Goal: Browse casually

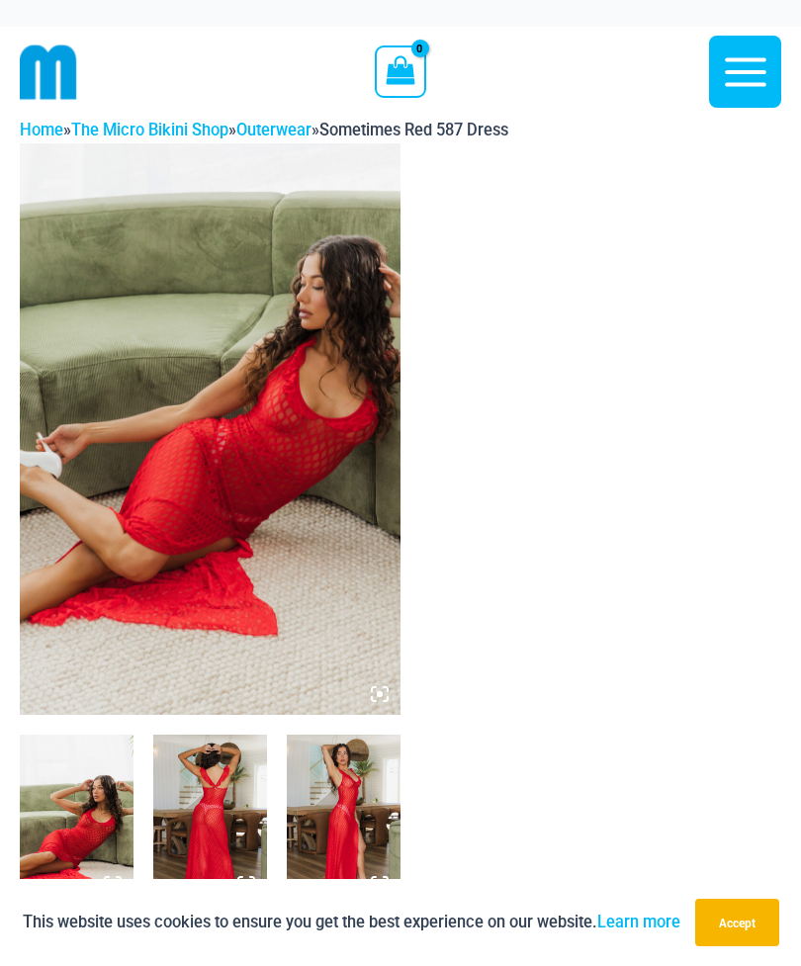
click at [291, 474] on img at bounding box center [210, 428] width 381 height 571
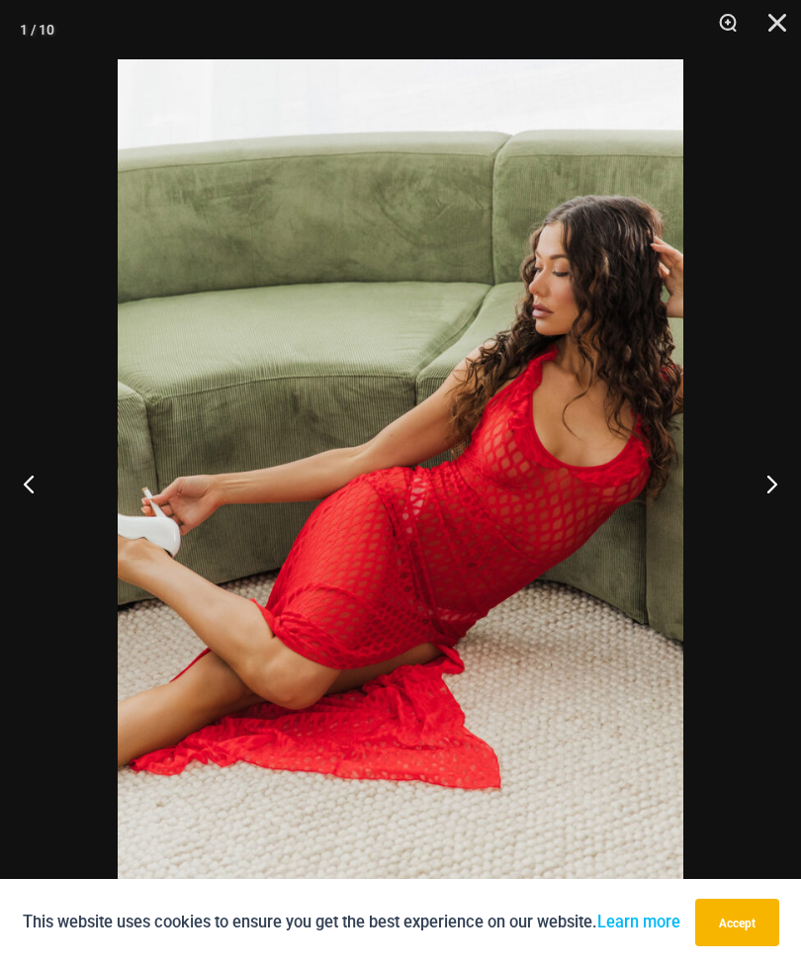
click at [771, 474] on button "Next" at bounding box center [764, 483] width 74 height 99
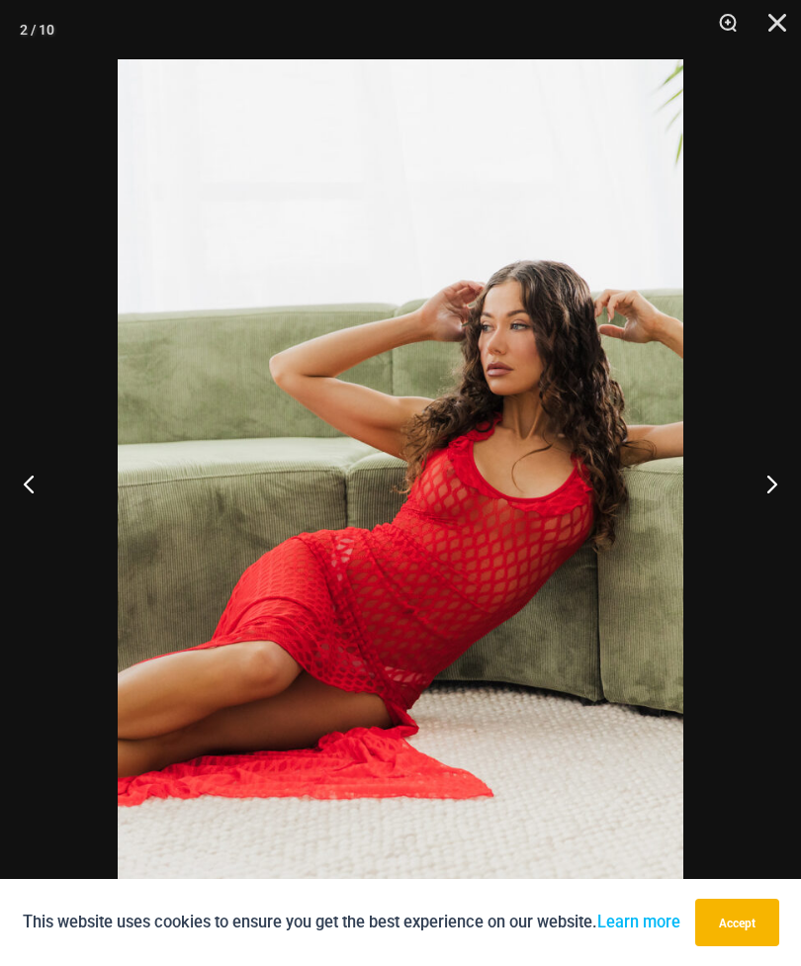
click at [771, 482] on button "Next" at bounding box center [764, 483] width 74 height 99
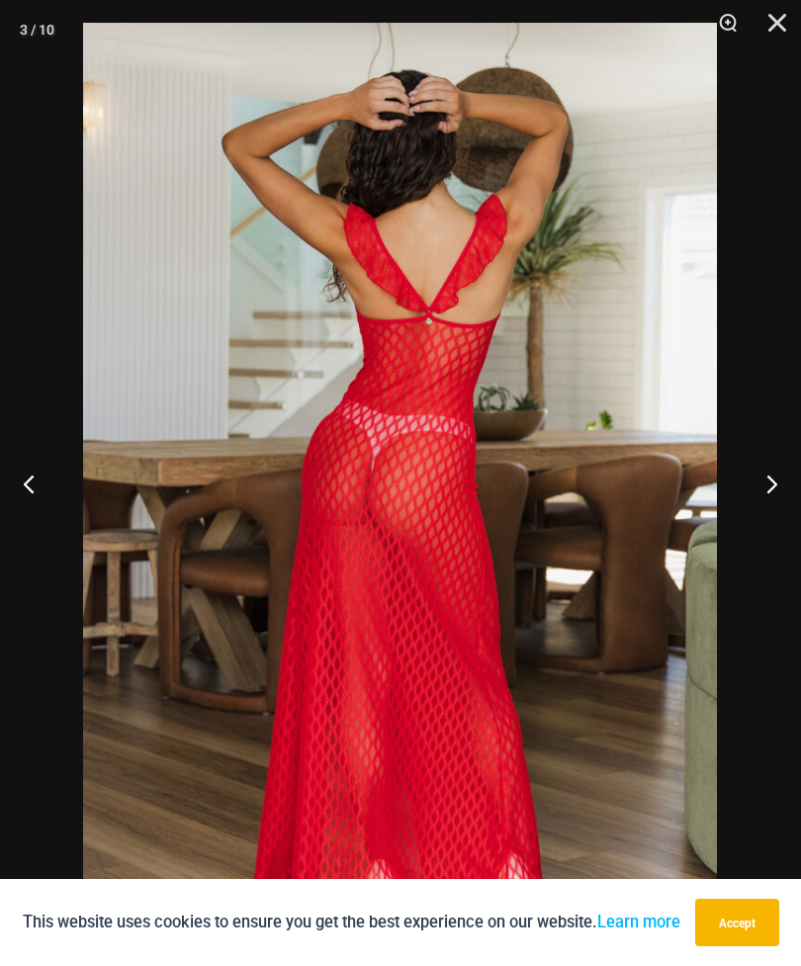
click at [773, 487] on button "Next" at bounding box center [764, 483] width 74 height 99
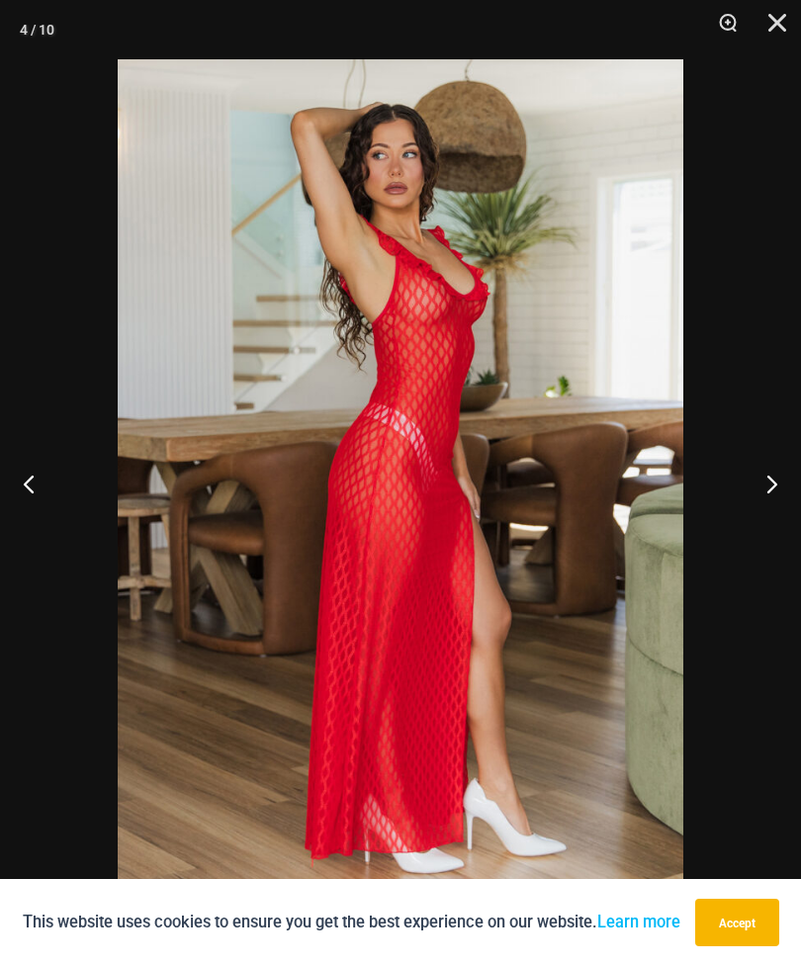
click at [785, 483] on button "Next" at bounding box center [764, 483] width 74 height 99
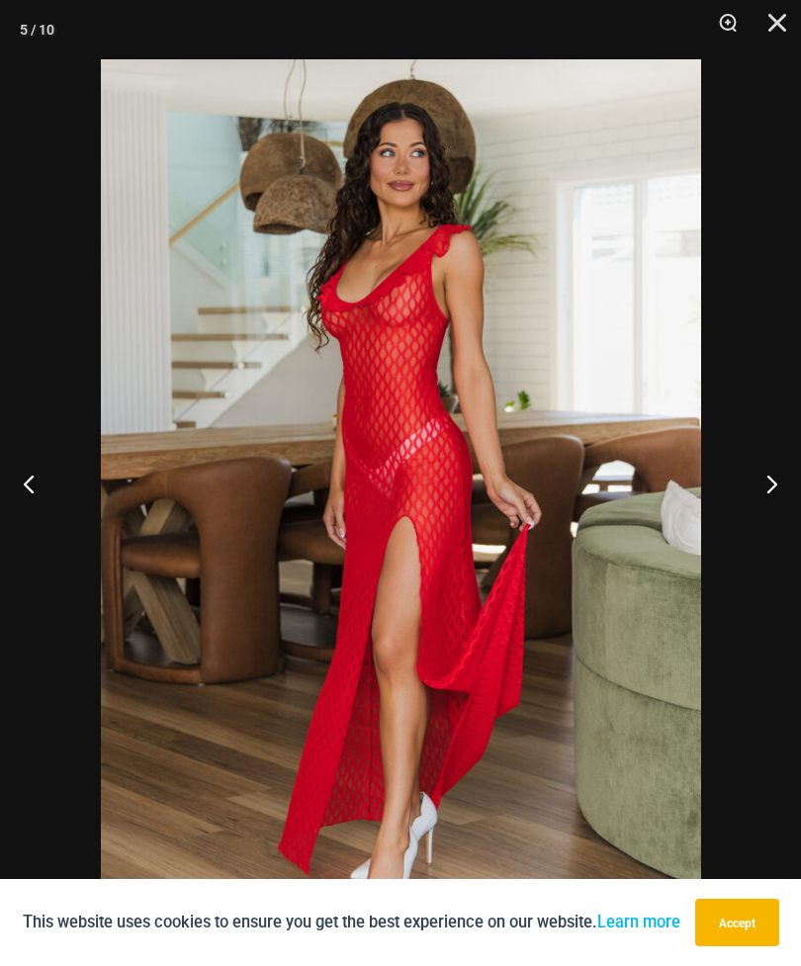
click at [788, 484] on button "Next" at bounding box center [764, 483] width 74 height 99
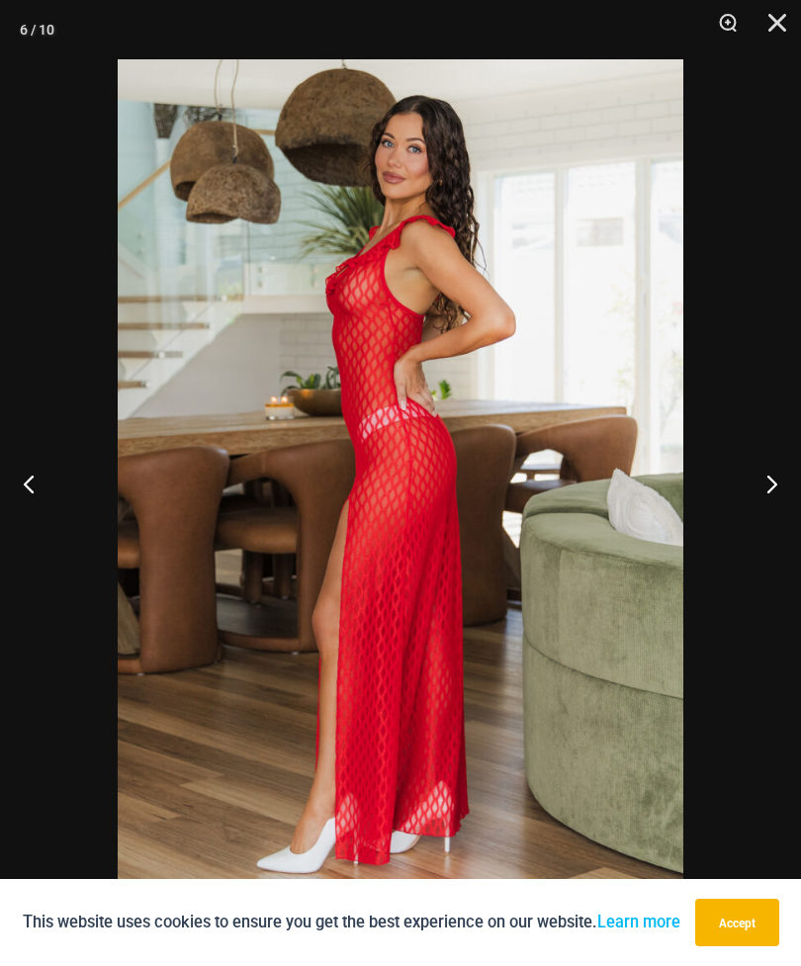
click at [774, 491] on button "Next" at bounding box center [764, 483] width 74 height 99
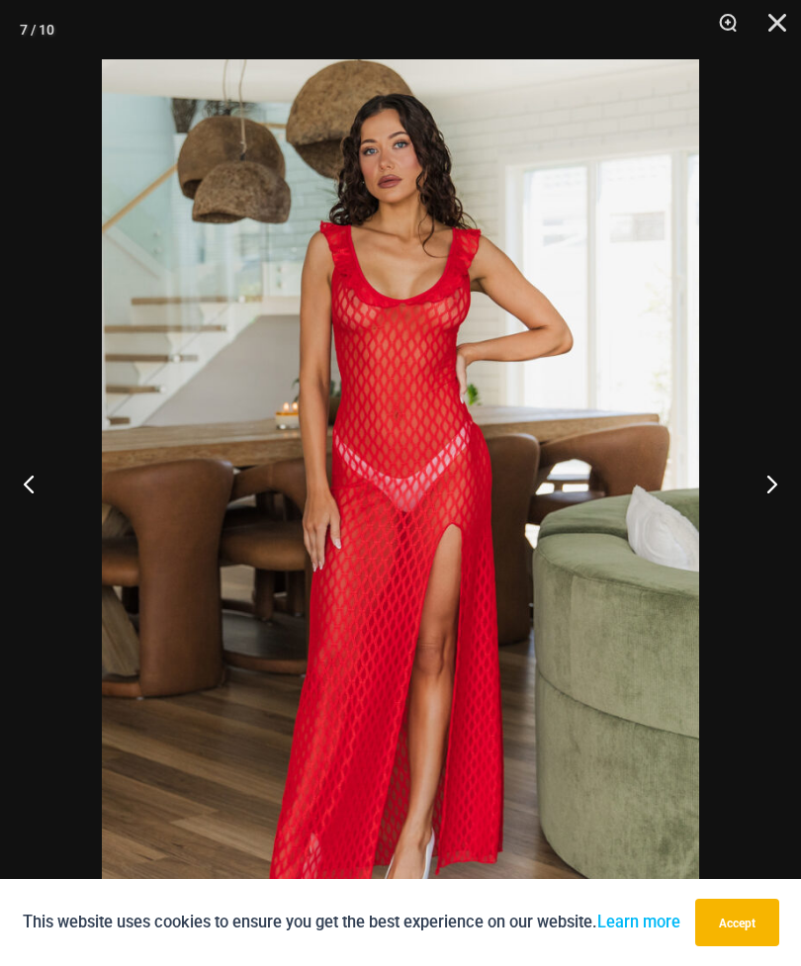
click at [774, 488] on button "Next" at bounding box center [764, 483] width 74 height 99
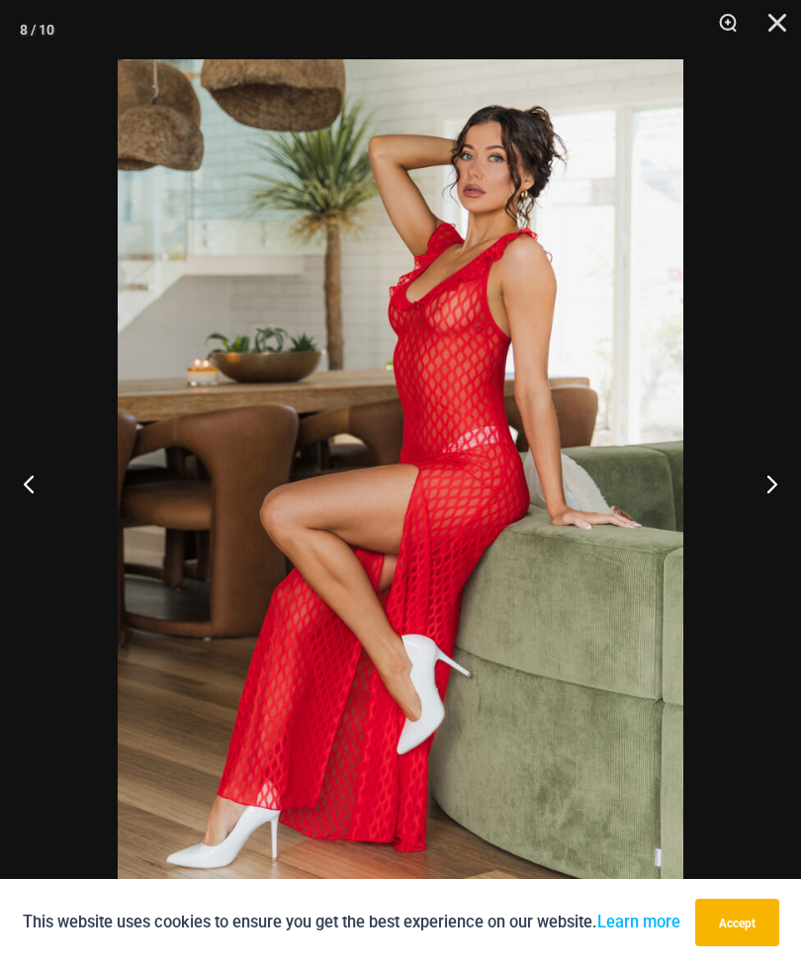
click at [766, 484] on button "Next" at bounding box center [764, 483] width 74 height 99
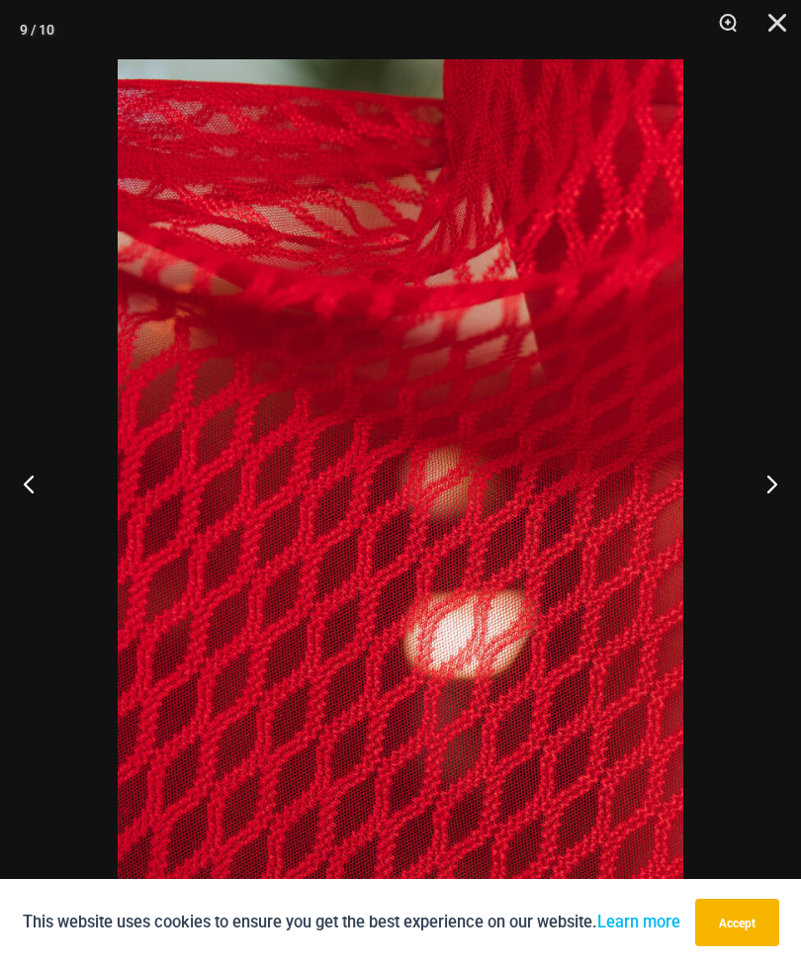
click at [762, 486] on button "Next" at bounding box center [764, 483] width 74 height 99
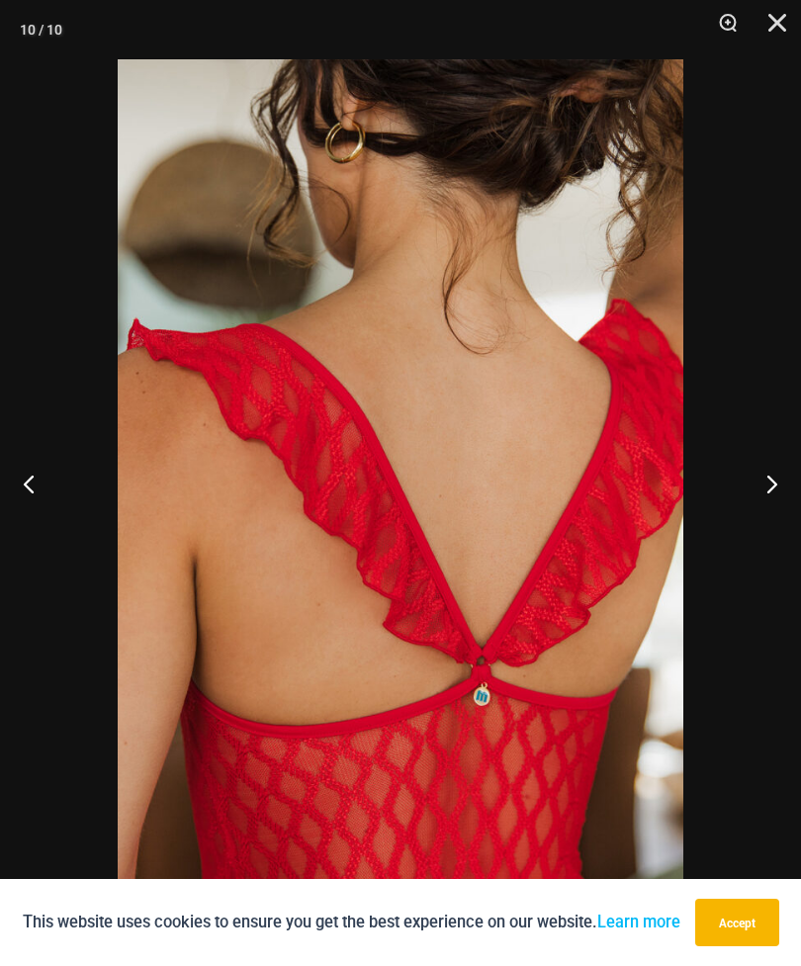
click at [768, 483] on button "Next" at bounding box center [764, 483] width 74 height 99
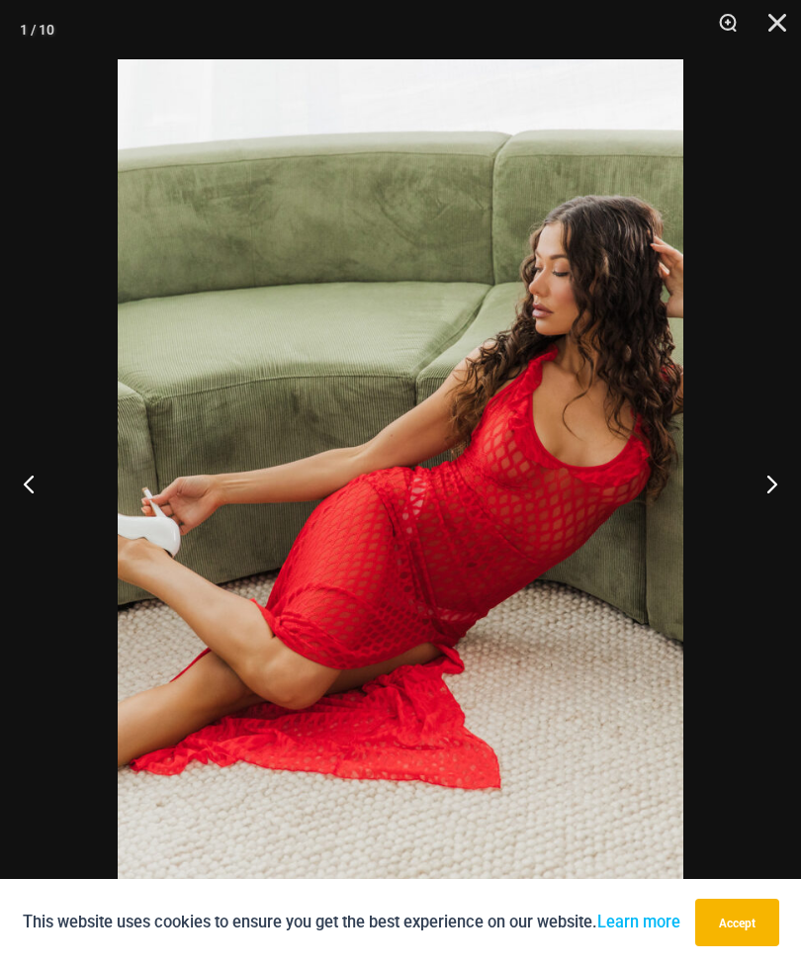
click at [774, 30] on button "Close" at bounding box center [770, 29] width 49 height 59
